Goal: Task Accomplishment & Management: Use online tool/utility

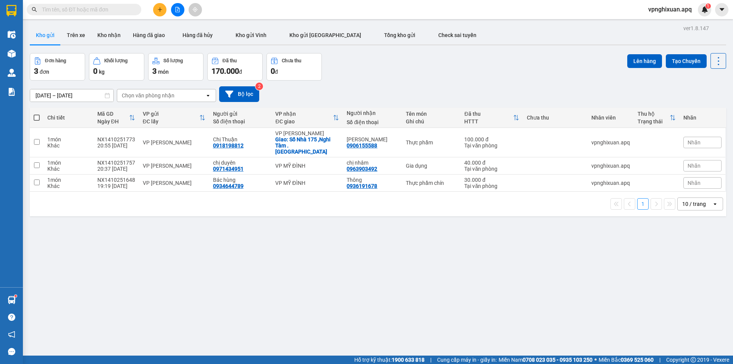
click at [36, 118] on span at bounding box center [37, 118] width 6 height 6
click at [37, 114] on input "checkbox" at bounding box center [37, 114] width 0 height 0
checkbox input "true"
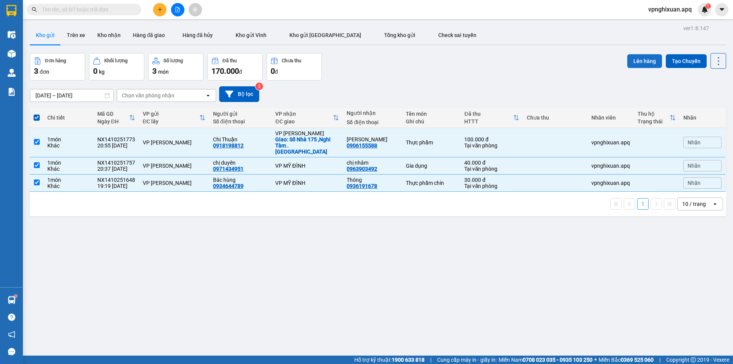
click at [651, 63] on button "Lên hàng" at bounding box center [644, 61] width 35 height 14
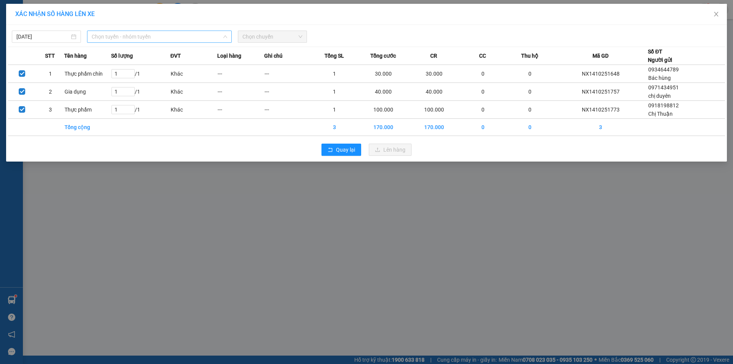
click at [133, 36] on span "Chọn tuyến - nhóm tuyến" at bounding box center [160, 36] width 136 height 11
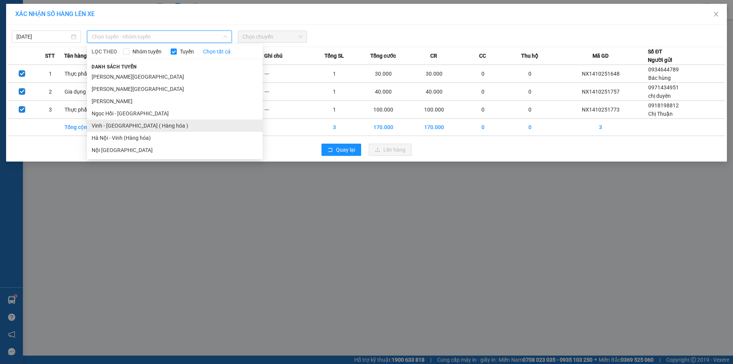
click at [129, 128] on li "Vinh - [GEOGRAPHIC_DATA] ( Hàng hóa )" at bounding box center [175, 126] width 176 height 12
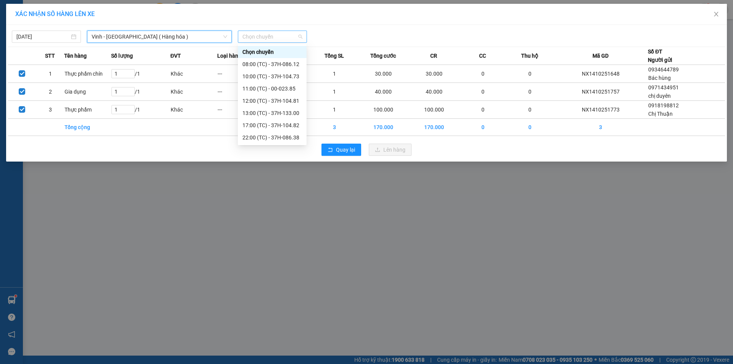
click at [273, 33] on span "Chọn chuyến" at bounding box center [273, 36] width 60 height 11
click at [275, 140] on div "23:15 (TC) - 37H-104.45" at bounding box center [273, 139] width 60 height 8
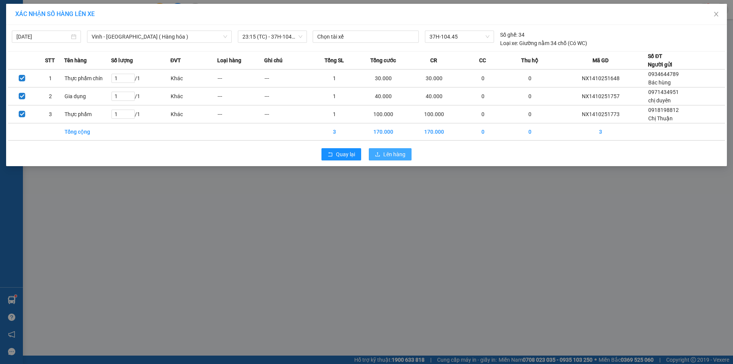
click at [392, 153] on span "Lên hàng" at bounding box center [394, 154] width 22 height 8
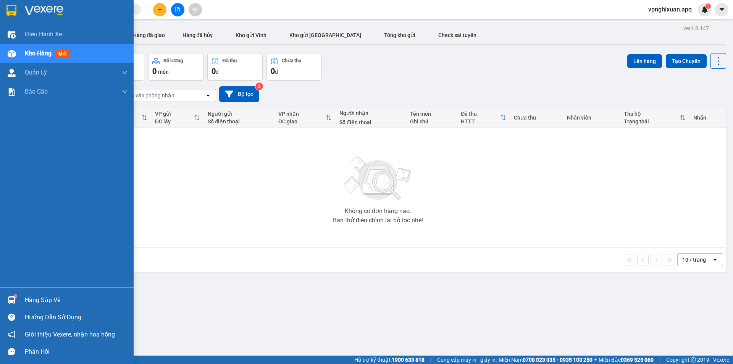
click at [53, 298] on div "Hàng sắp về" at bounding box center [76, 299] width 103 height 11
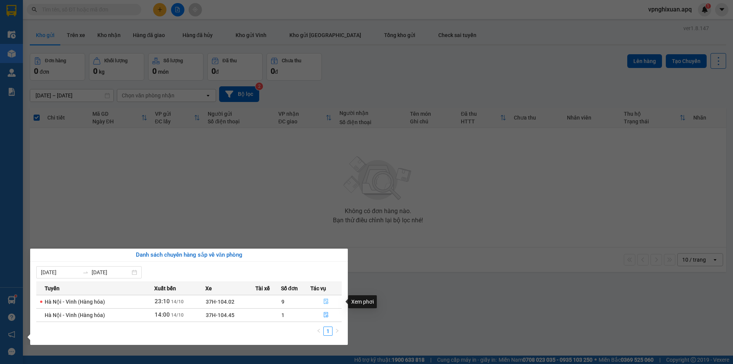
click at [328, 298] on button "button" at bounding box center [326, 302] width 31 height 12
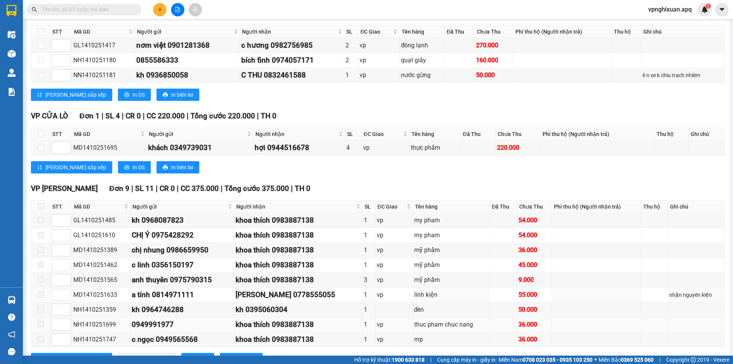
scroll to position [489, 0]
